Goal: Check status: Check status

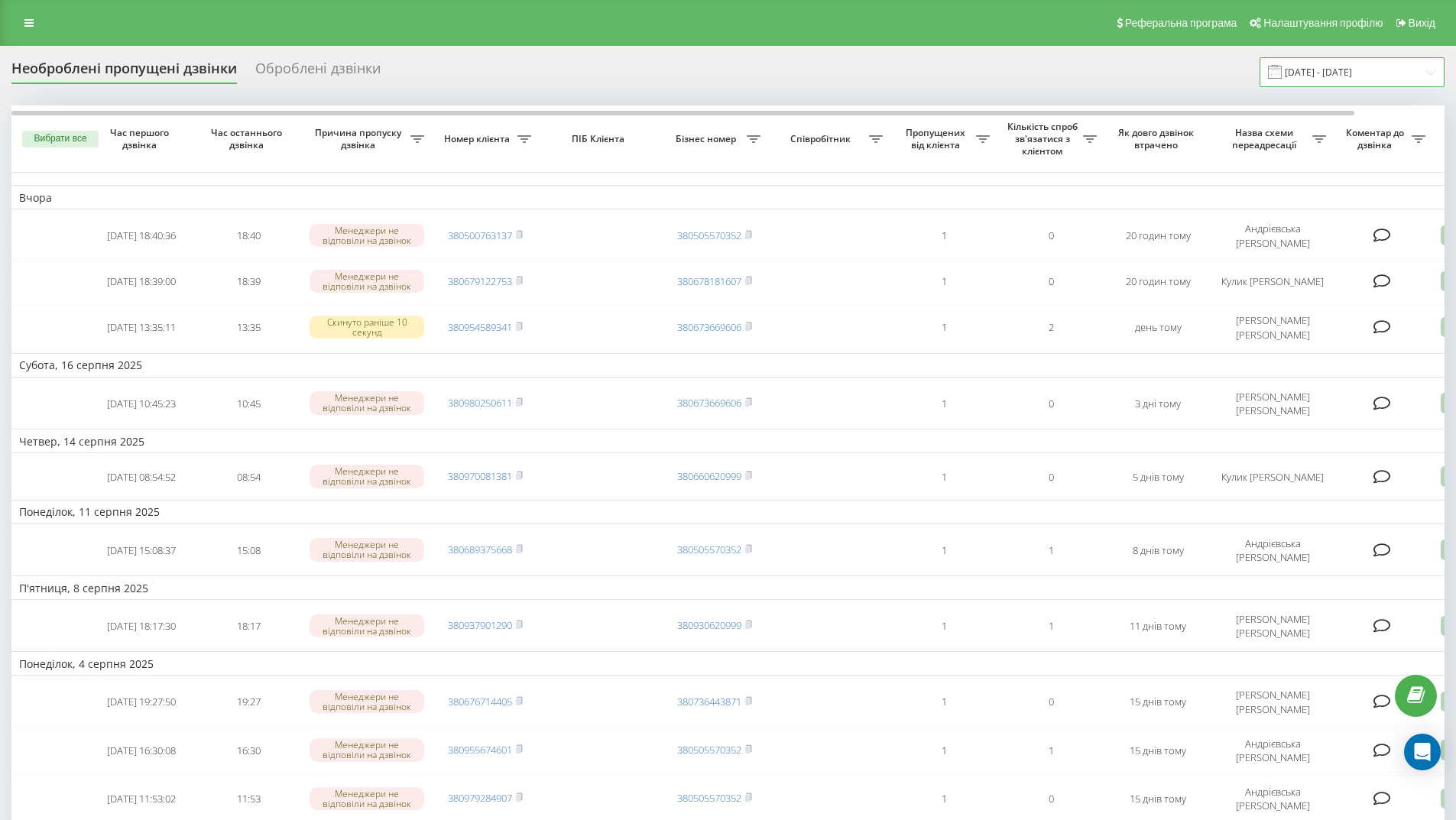
click at [1376, 76] on input "[DATE] - [DATE]" at bounding box center [1352, 72] width 185 height 30
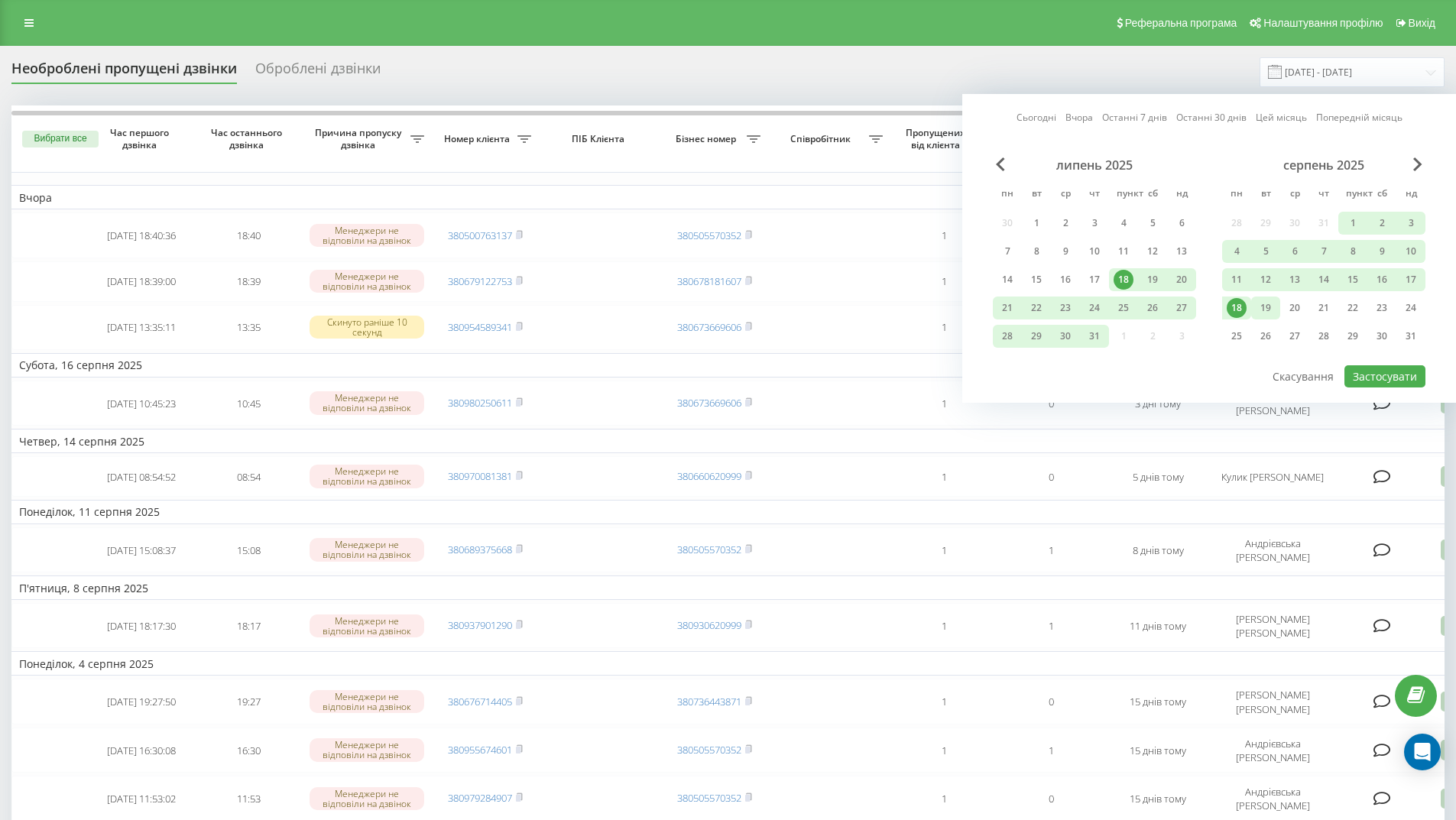
click at [1268, 311] on font "19" at bounding box center [1265, 308] width 10 height 13
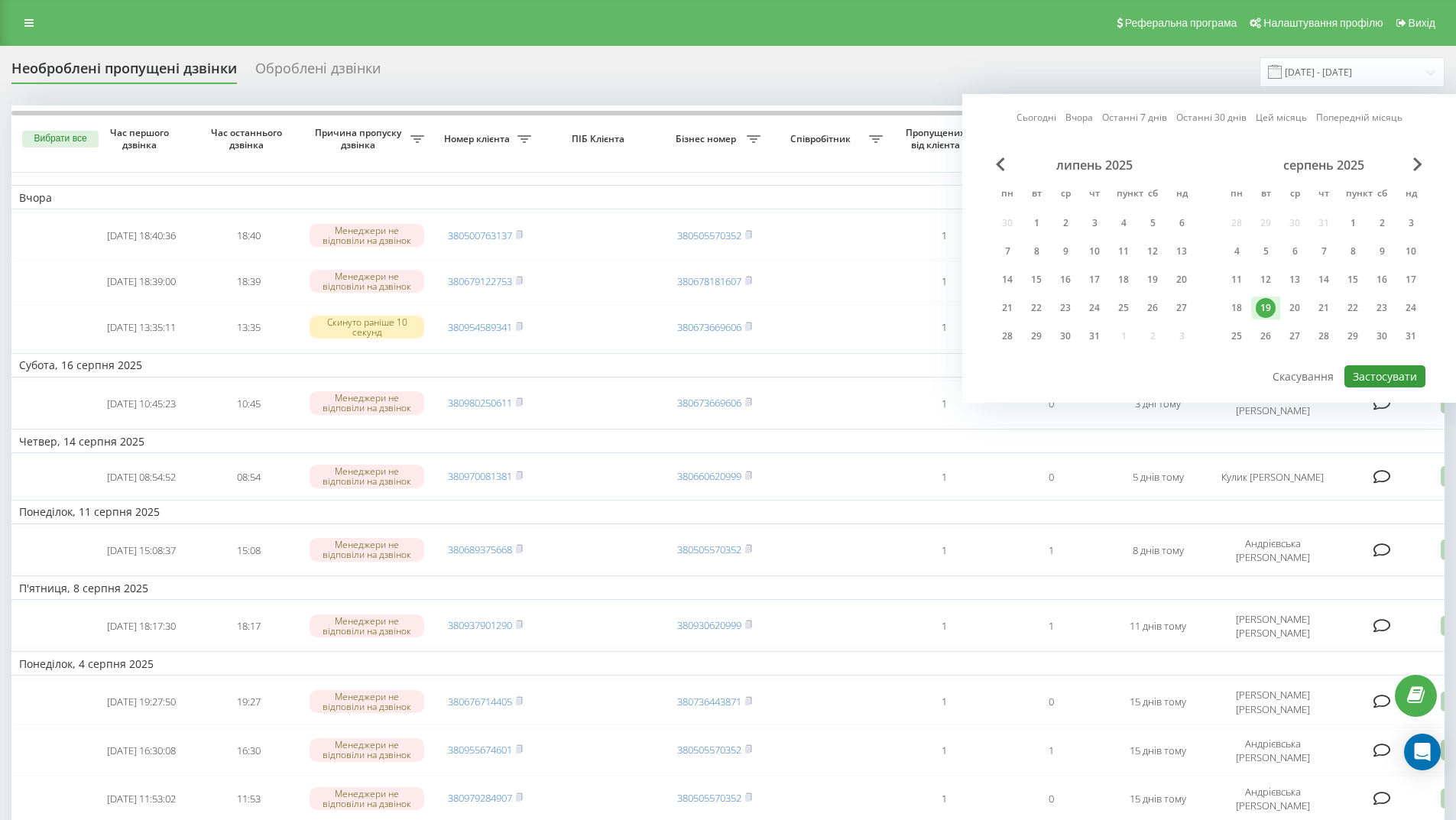
click at [1390, 385] on button "Застосувати" at bounding box center [1385, 376] width 81 height 23
type input "[DATE] - [DATE]"
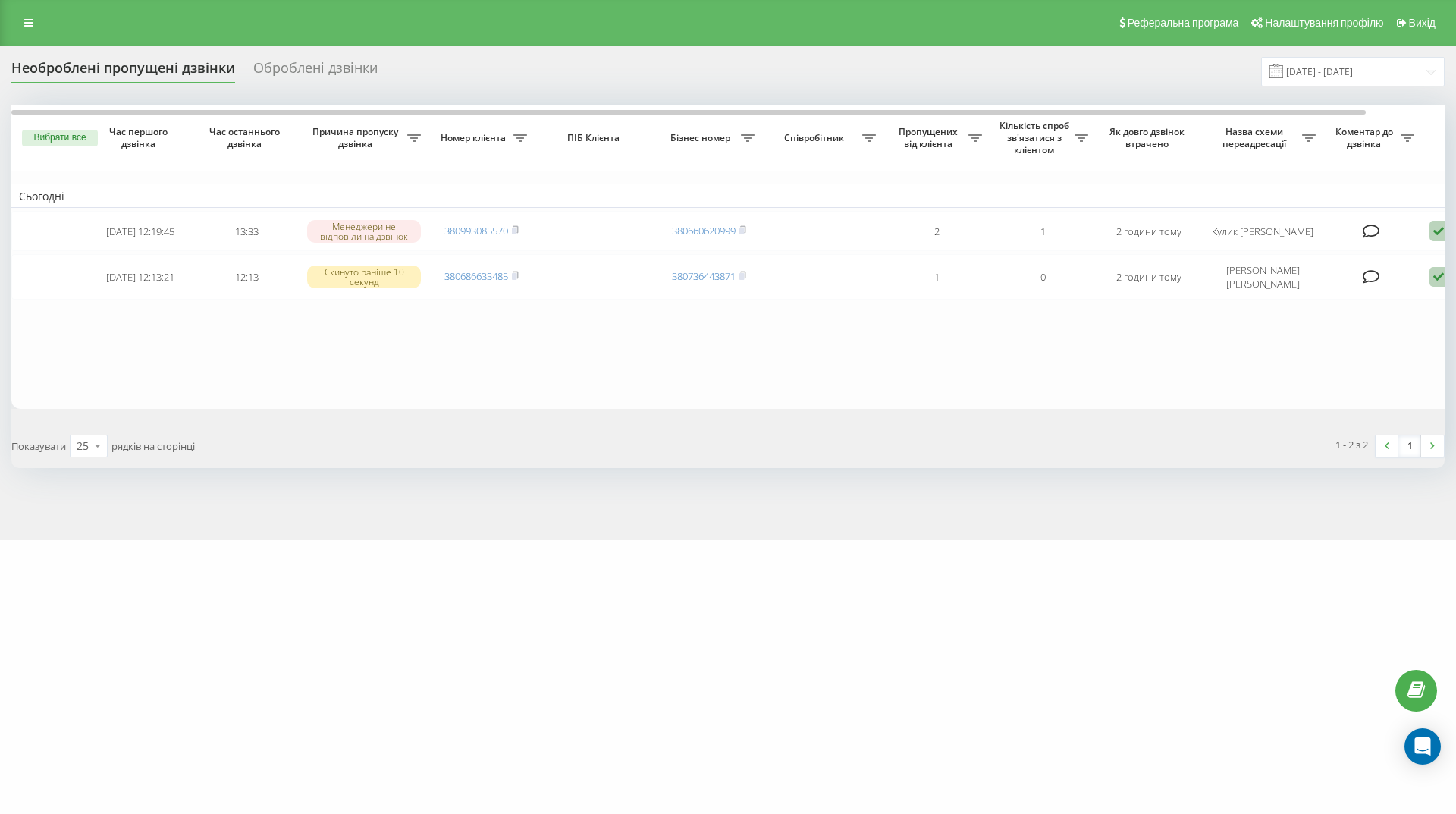
click at [325, 60] on font "Оброблені дзвінки" at bounding box center [316, 68] width 125 height 19
